Goal: Transaction & Acquisition: Purchase product/service

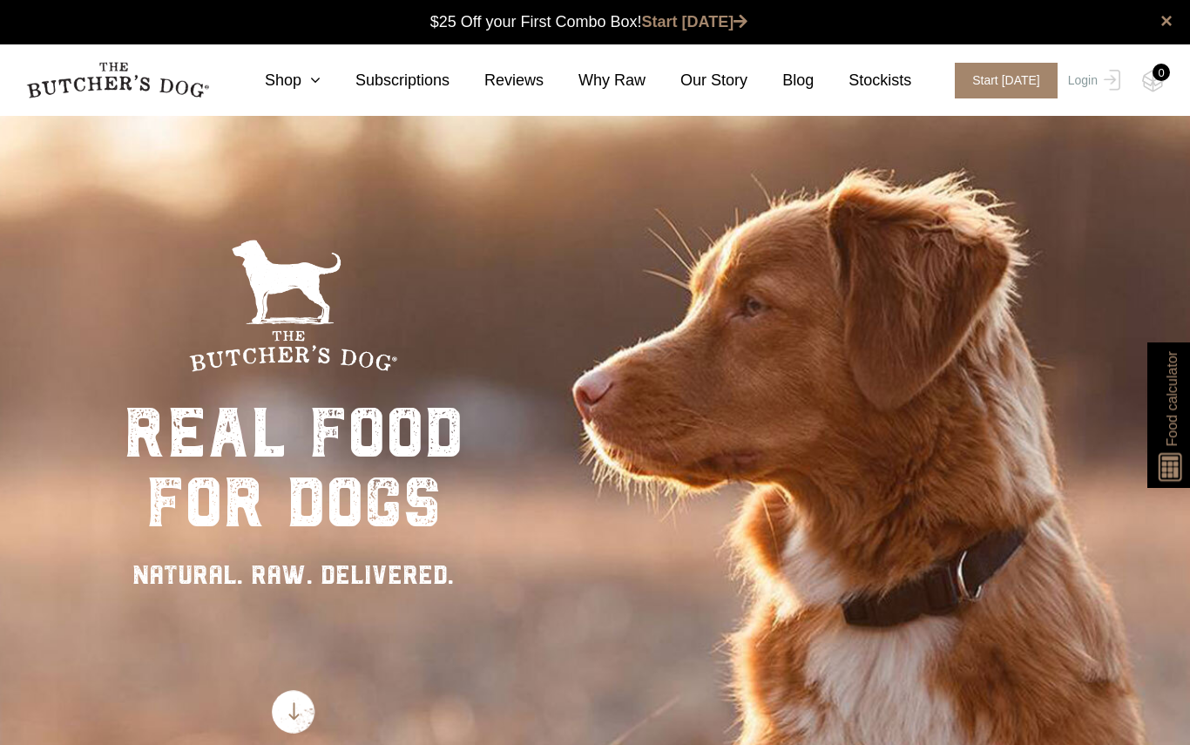
scroll to position [1, 0]
click at [887, 82] on link "Stockists" at bounding box center [862, 81] width 98 height 24
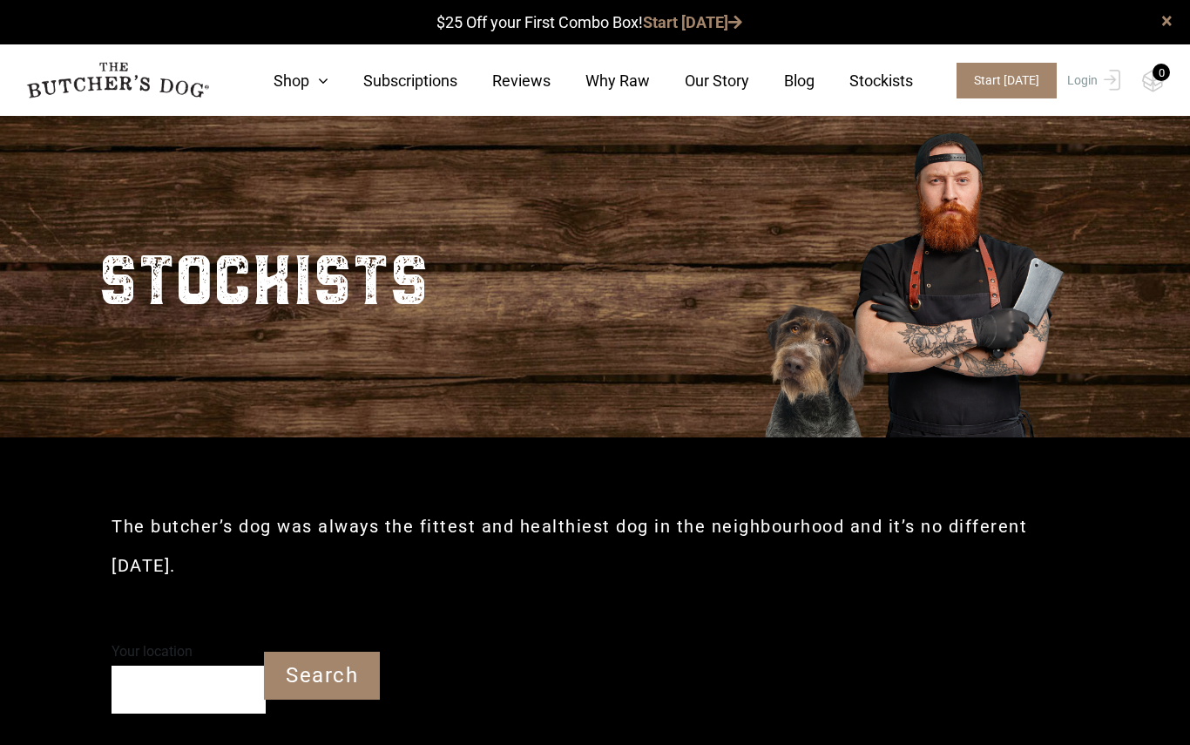
click at [291, 78] on link "Shop" at bounding box center [284, 81] width 90 height 24
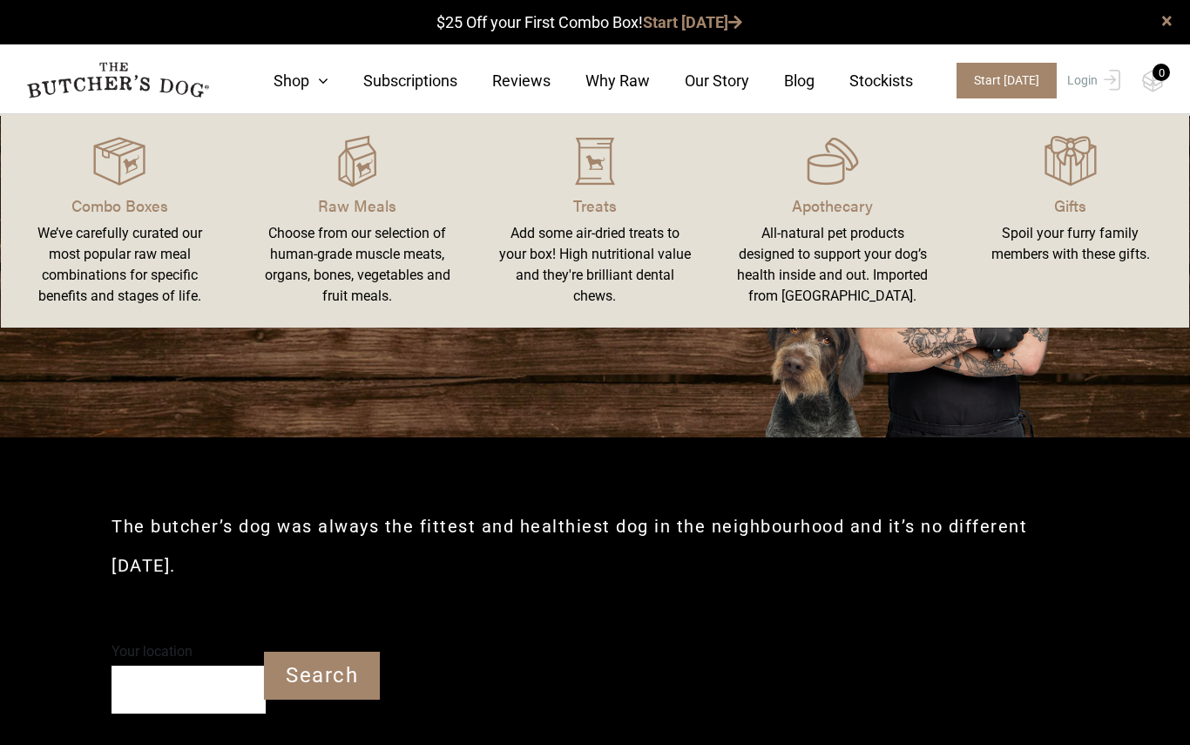
click at [0, 0] on img at bounding box center [0, 0] width 0 height 0
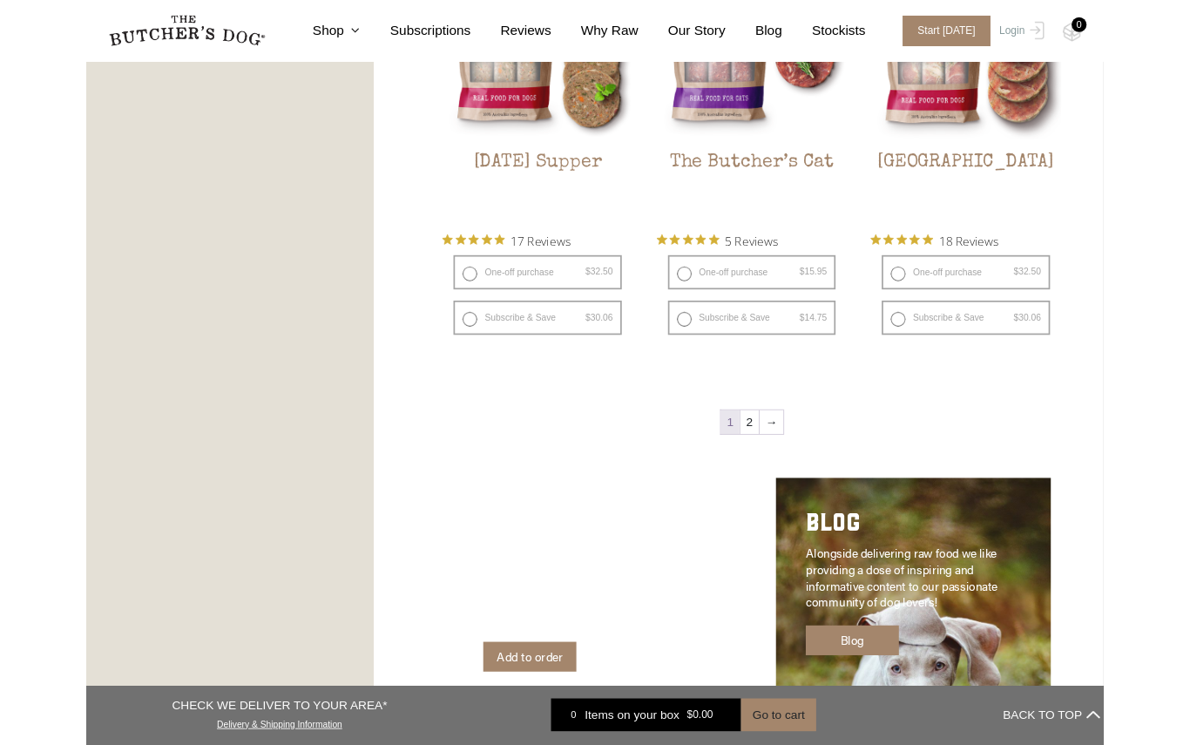
scroll to position [2149, 0]
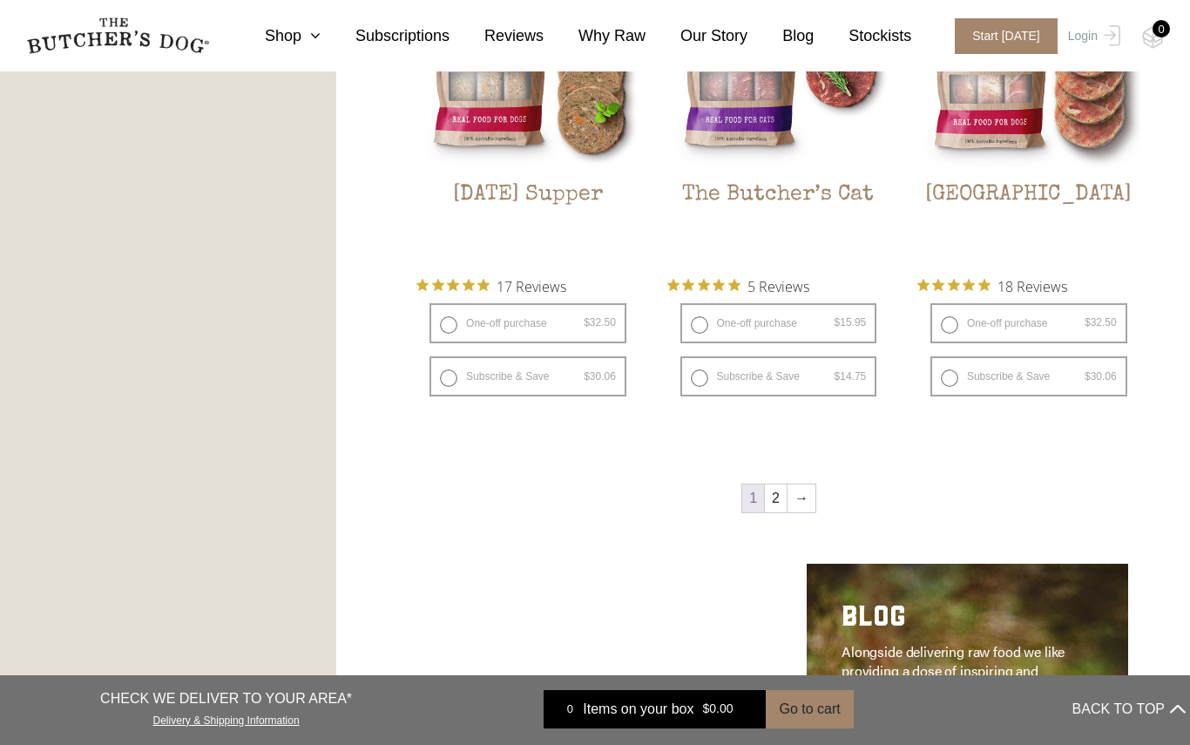
click at [765, 508] on link "2" at bounding box center [776, 498] width 22 height 28
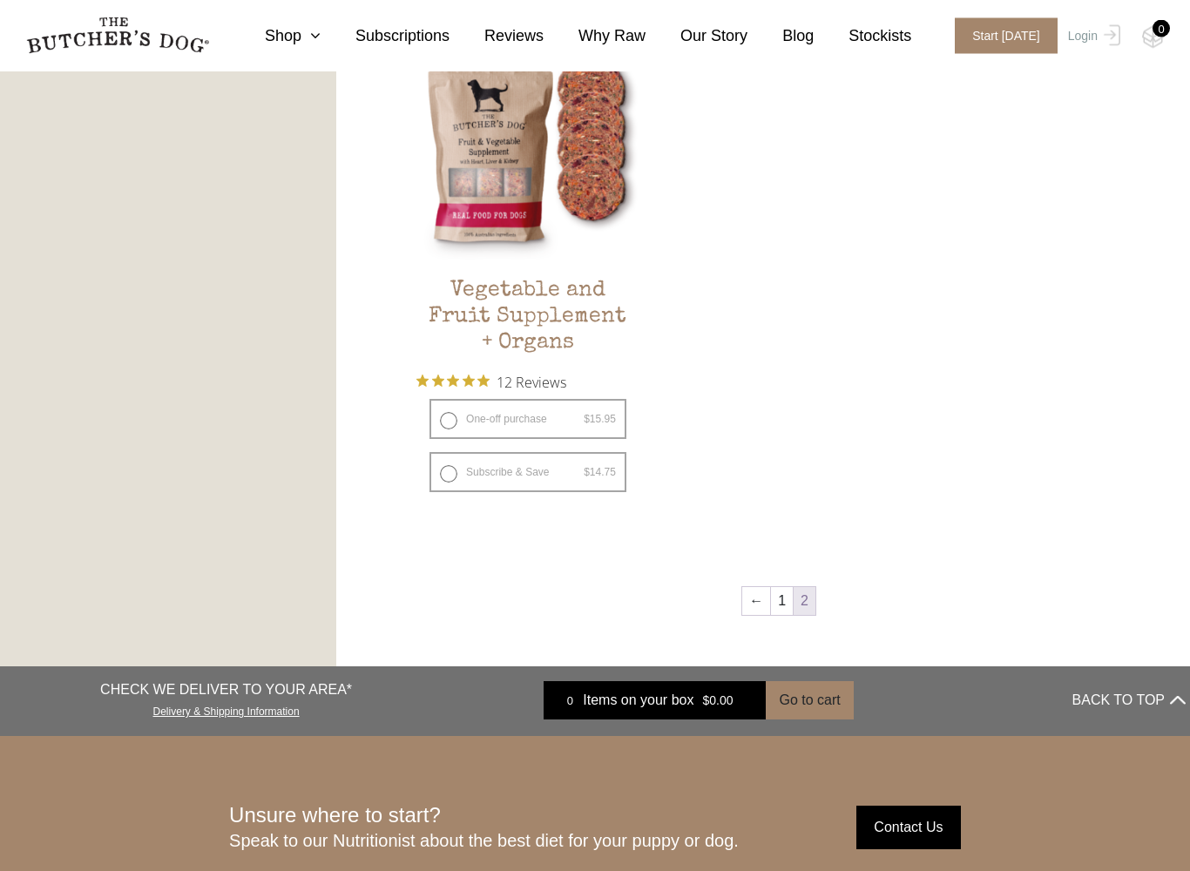
scroll to position [1014, 0]
click at [777, 609] on link "1" at bounding box center [782, 600] width 22 height 28
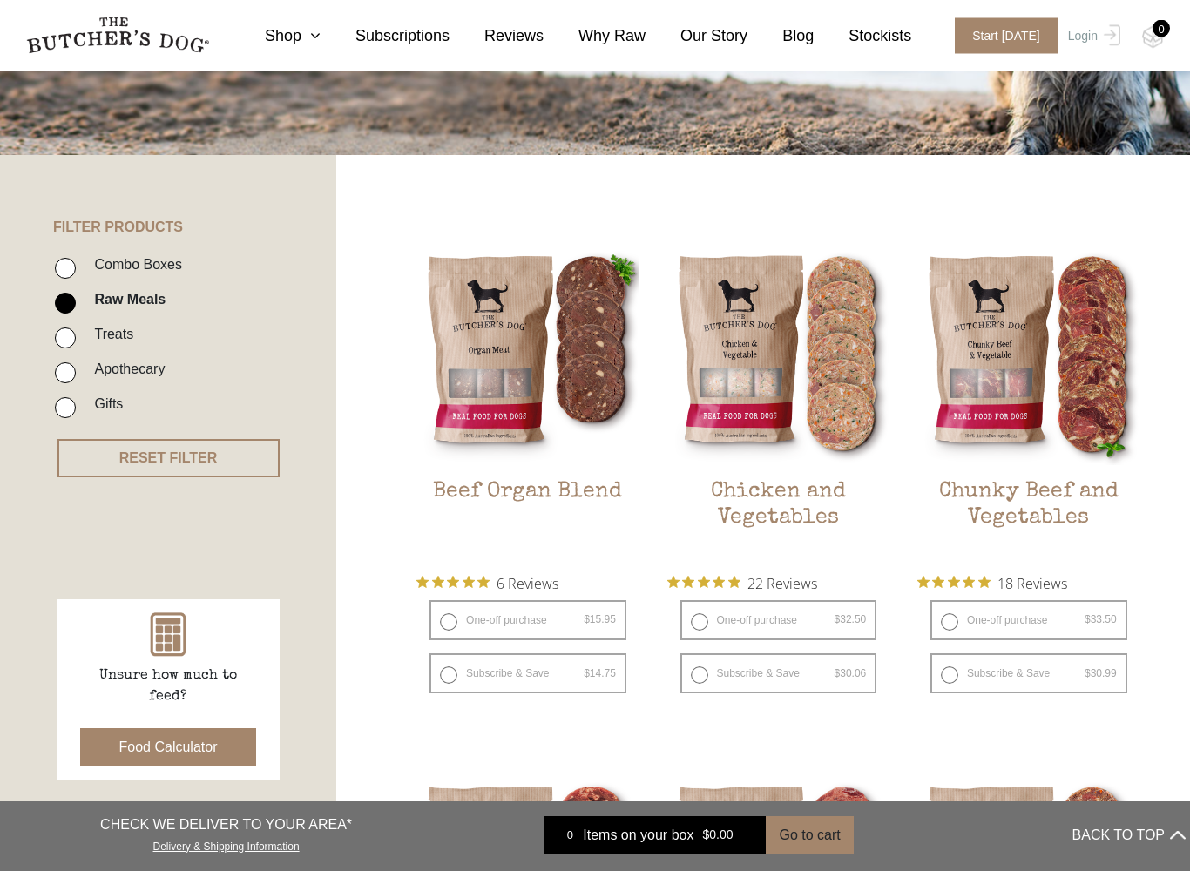
scroll to position [282, 0]
click at [183, 743] on button "Food Calculator" at bounding box center [168, 747] width 177 height 38
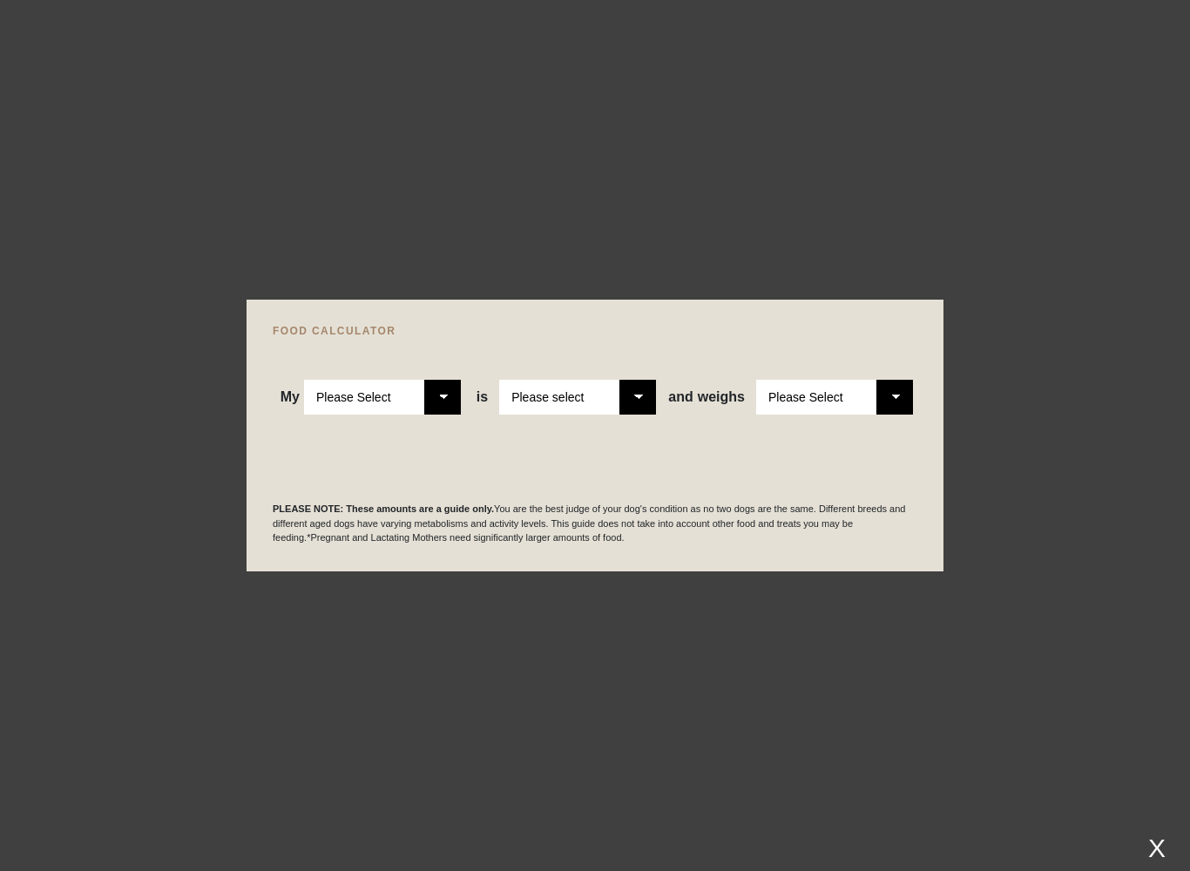
click at [447, 399] on select "Please Select Adult Dog Puppy" at bounding box center [382, 397] width 157 height 35
select select "puppy"
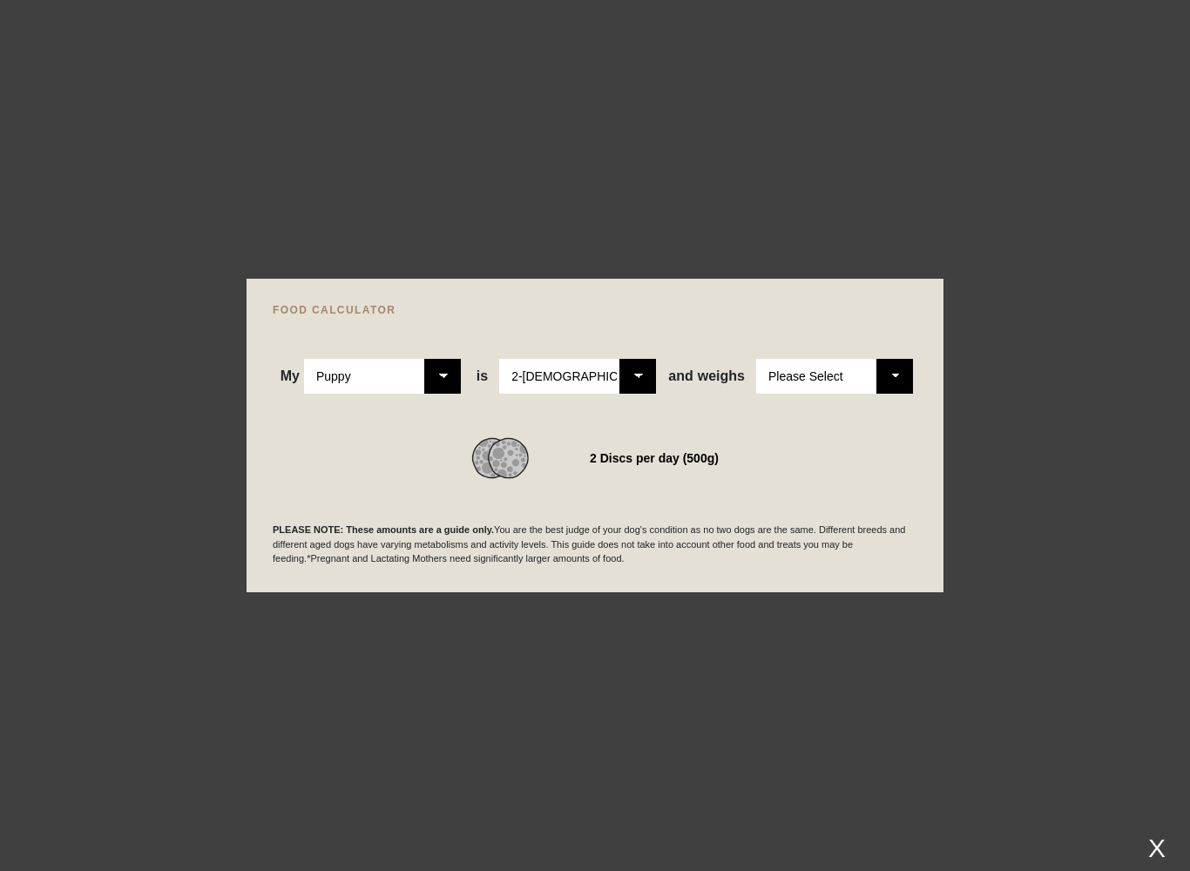
click at [638, 376] on select "Please Select 2-[DEMOGRAPHIC_DATA] 4-[DEMOGRAPHIC_DATA] 6-[DEMOGRAPHIC_DATA] 8-…" at bounding box center [577, 376] width 157 height 35
click at [636, 375] on select "Please Select 2-[DEMOGRAPHIC_DATA] 4-[DEMOGRAPHIC_DATA] 6-[DEMOGRAPHIC_DATA] 8-…" at bounding box center [577, 376] width 157 height 35
select select "12"
click at [892, 386] on select "Please Select 1kg 2kg 3kg 4kg 5kg 6kg 7kg 8kg 9kg 10kg 11kg 12kg 13kg 14kg 15kg…" at bounding box center [834, 376] width 157 height 35
select select "16"
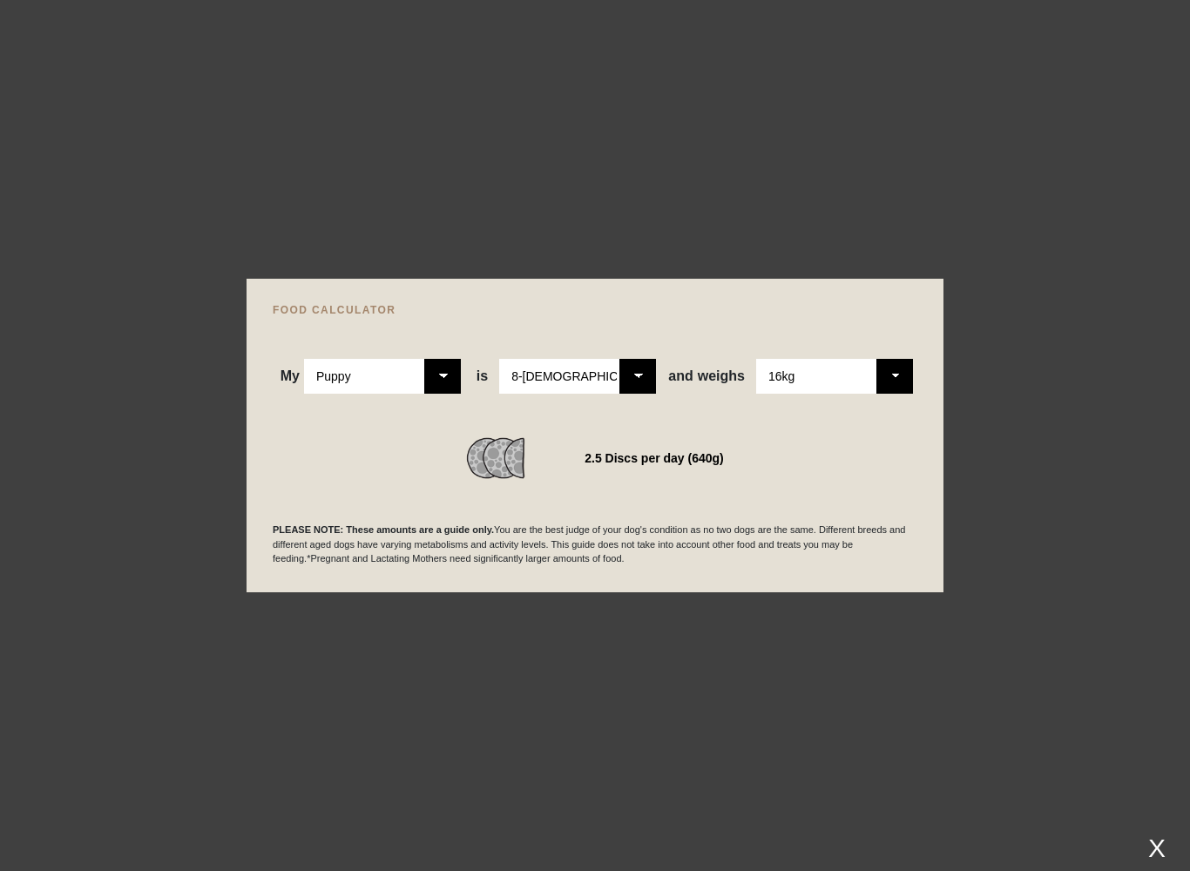
click at [1151, 744] on div "X" at bounding box center [1156, 848] width 31 height 29
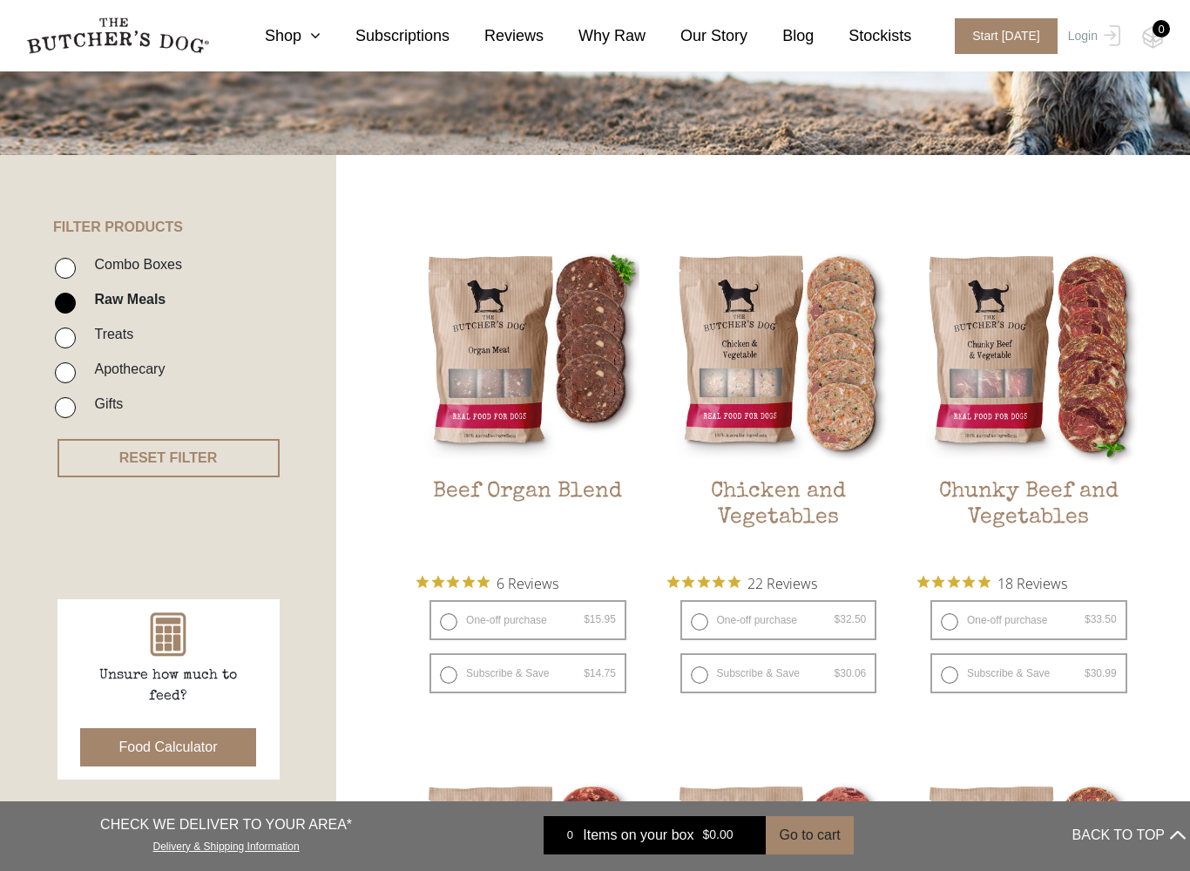
click at [75, 270] on input "Combo Boxes" at bounding box center [65, 268] width 21 height 21
checkbox input "true"
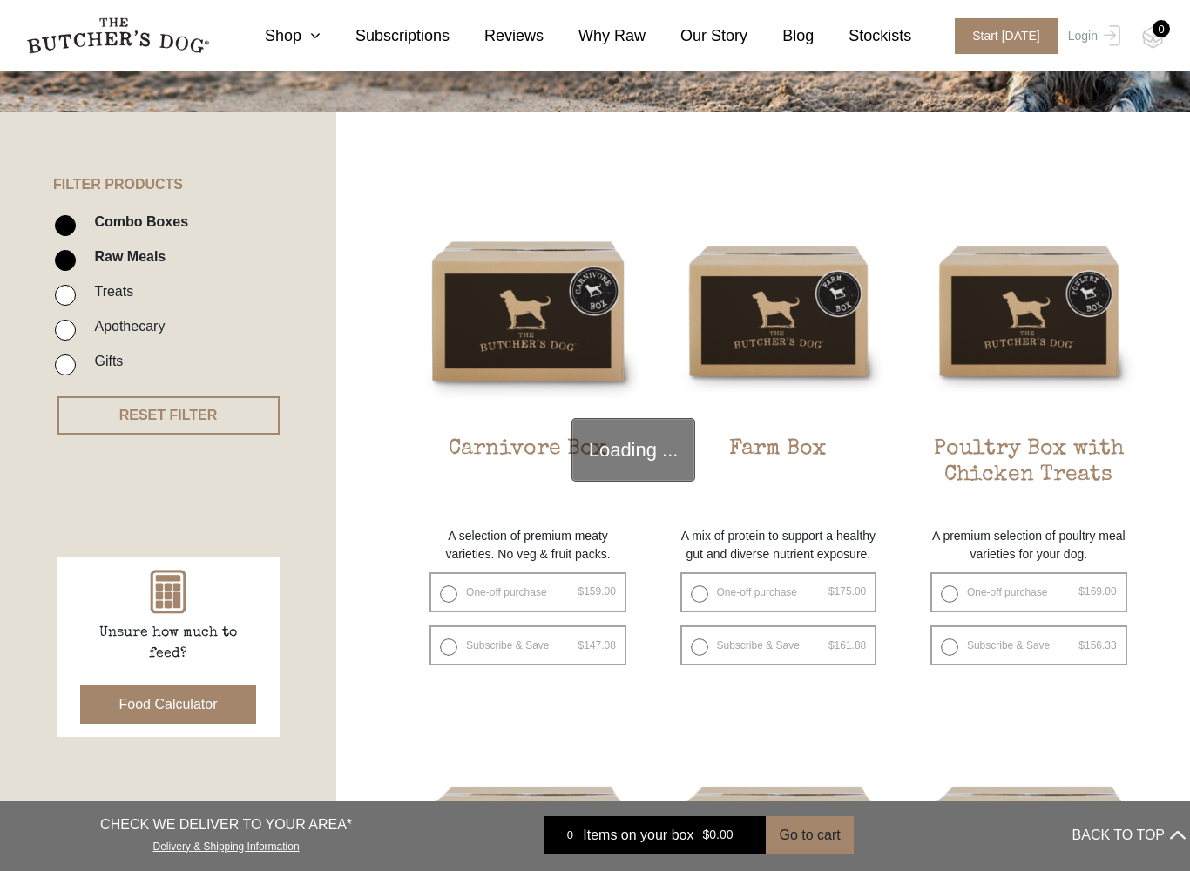
scroll to position [394, 0]
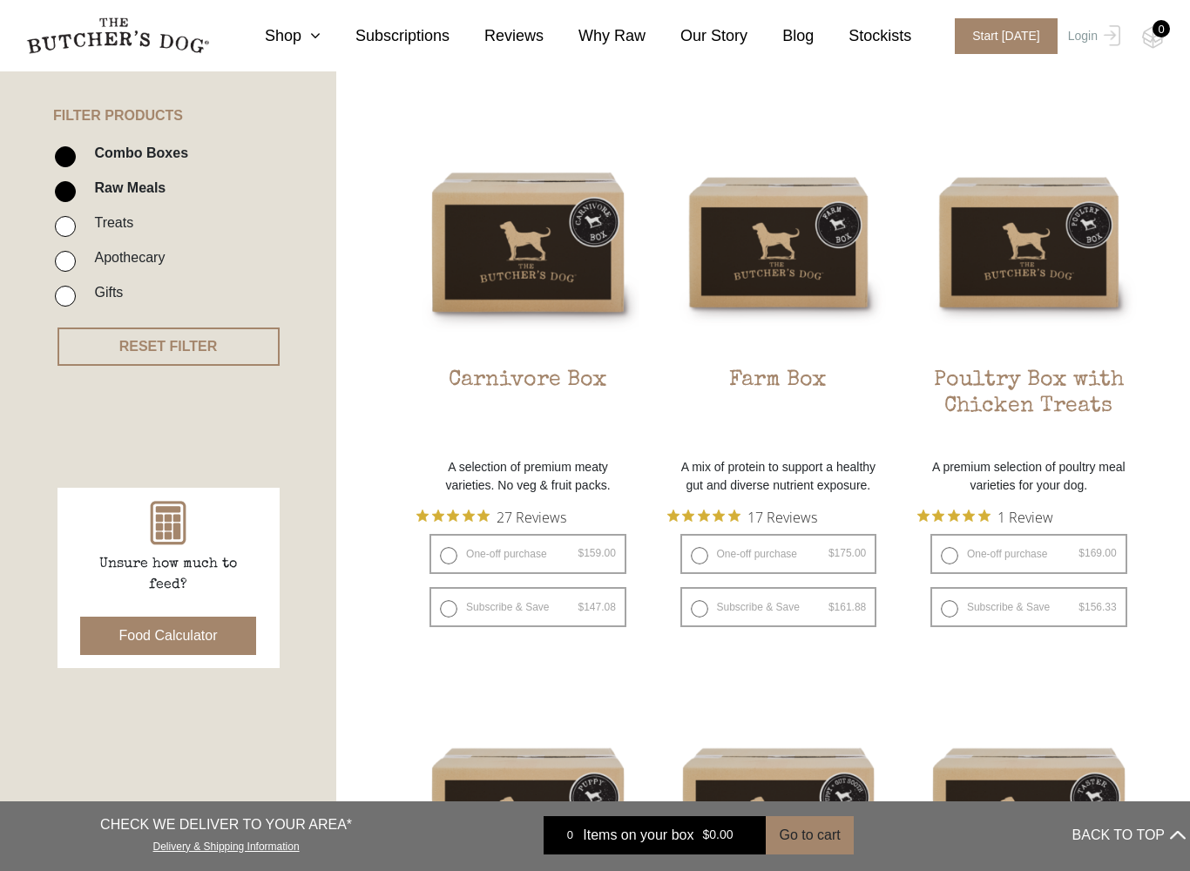
click at [0, 0] on img at bounding box center [0, 0] width 0 height 0
